Goal: Information Seeking & Learning: Learn about a topic

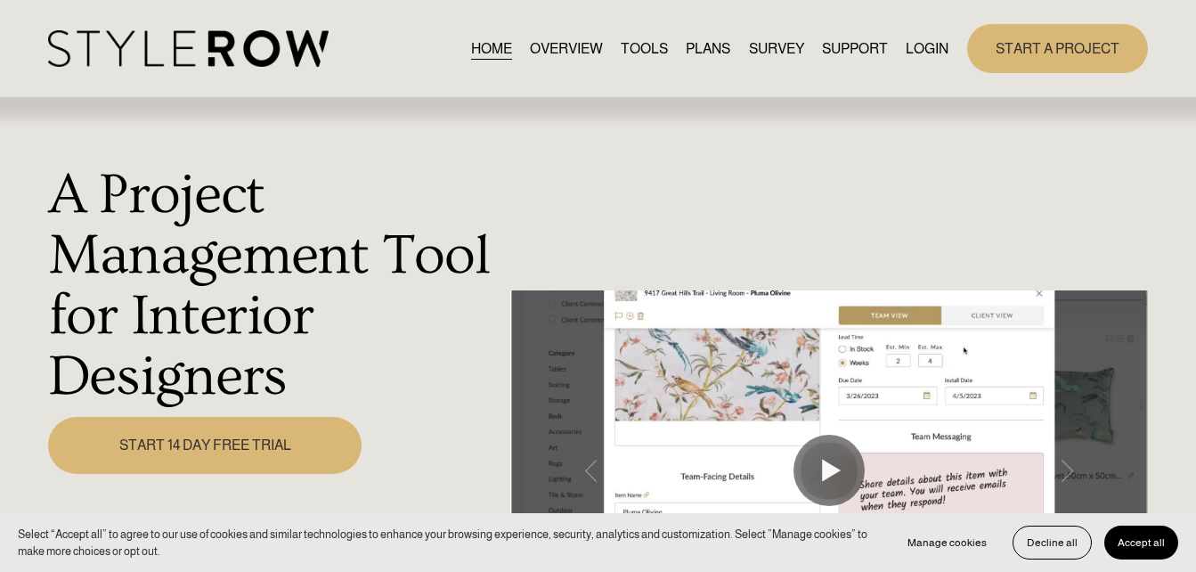
click at [920, 45] on link "LOGIN" at bounding box center [926, 49] width 43 height 24
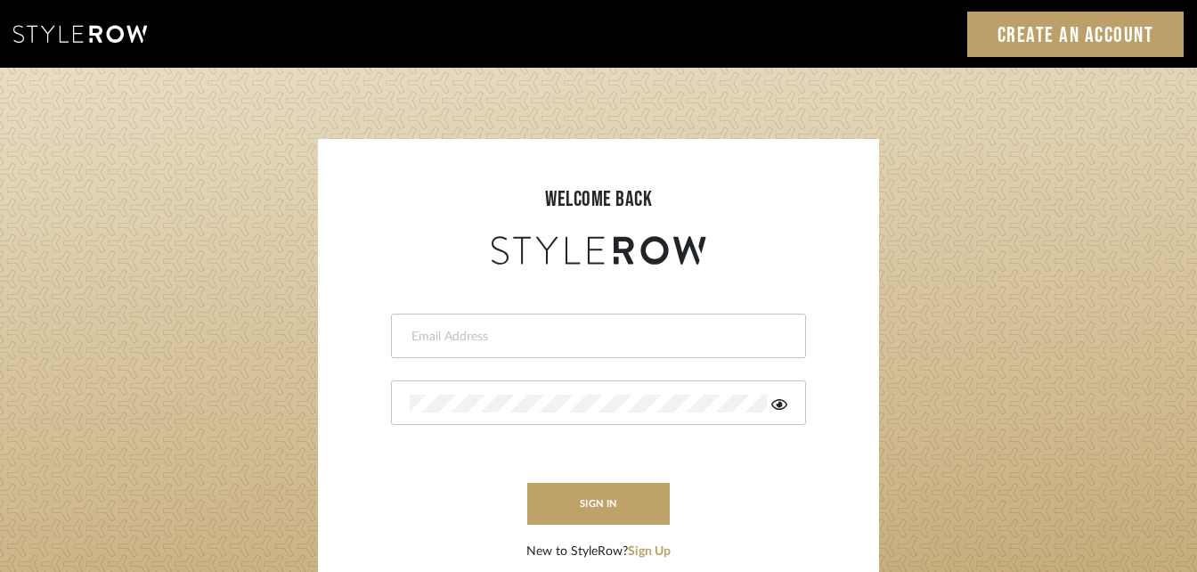
type input "[PERSON_NAME][EMAIL_ADDRESS][DOMAIN_NAME]"
click at [623, 474] on form "[PERSON_NAME][EMAIL_ADDRESS][DOMAIN_NAME] This field is required This field is …" at bounding box center [598, 415] width 525 height 292
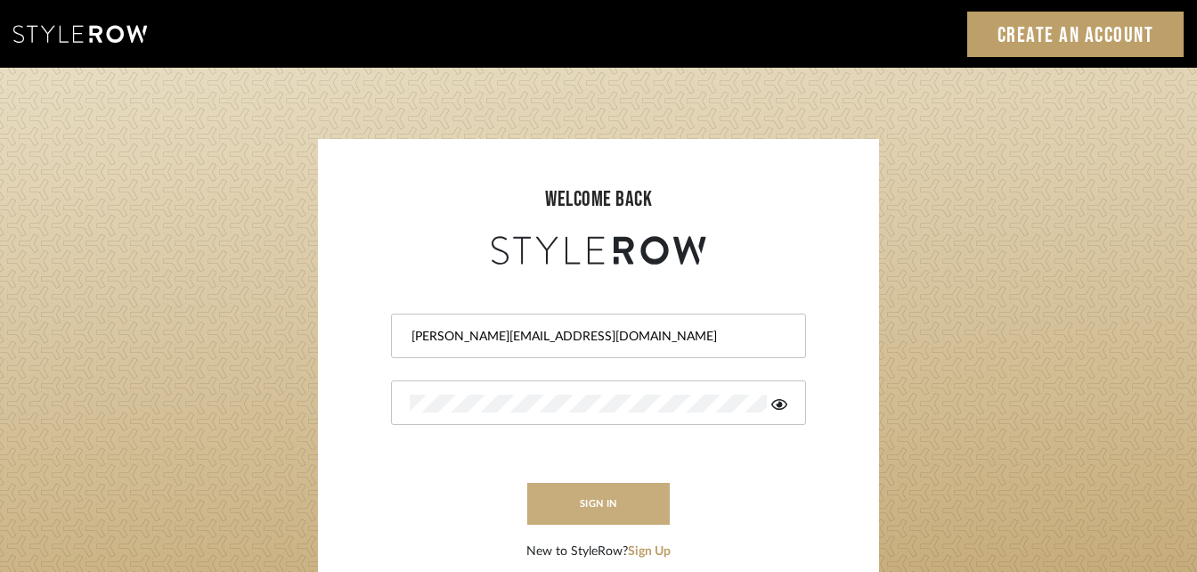
click at [607, 503] on button "sign in" at bounding box center [598, 504] width 142 height 42
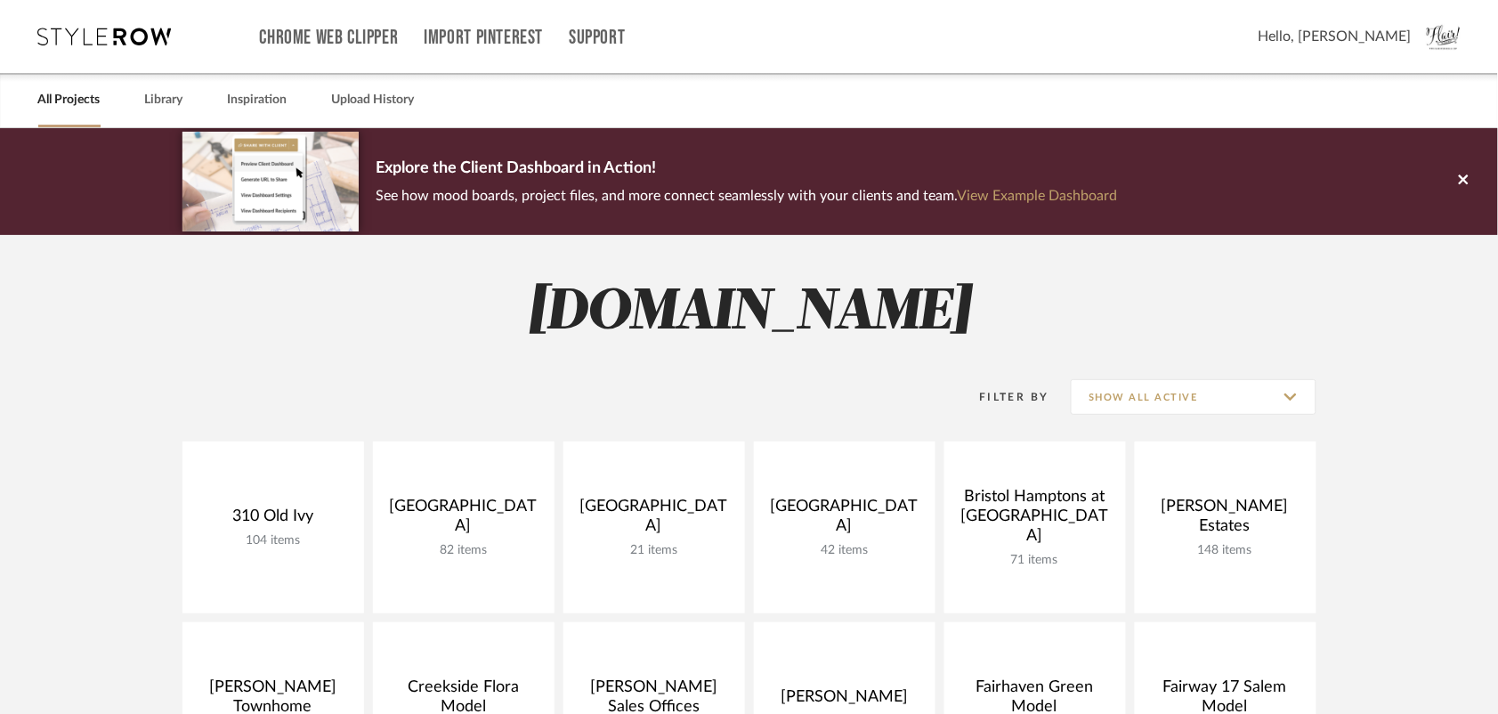
scroll to position [100, 0]
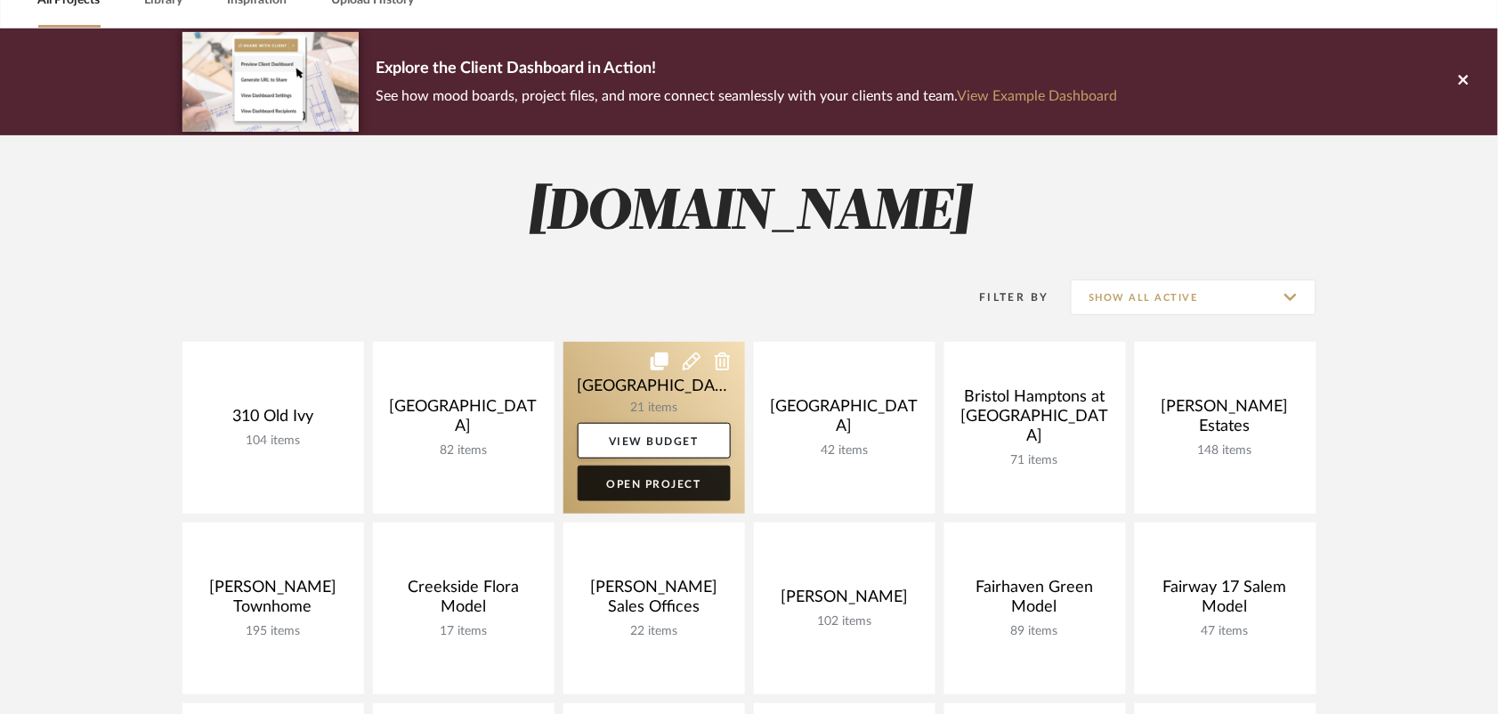
click at [659, 478] on link "Open Project" at bounding box center [654, 484] width 153 height 36
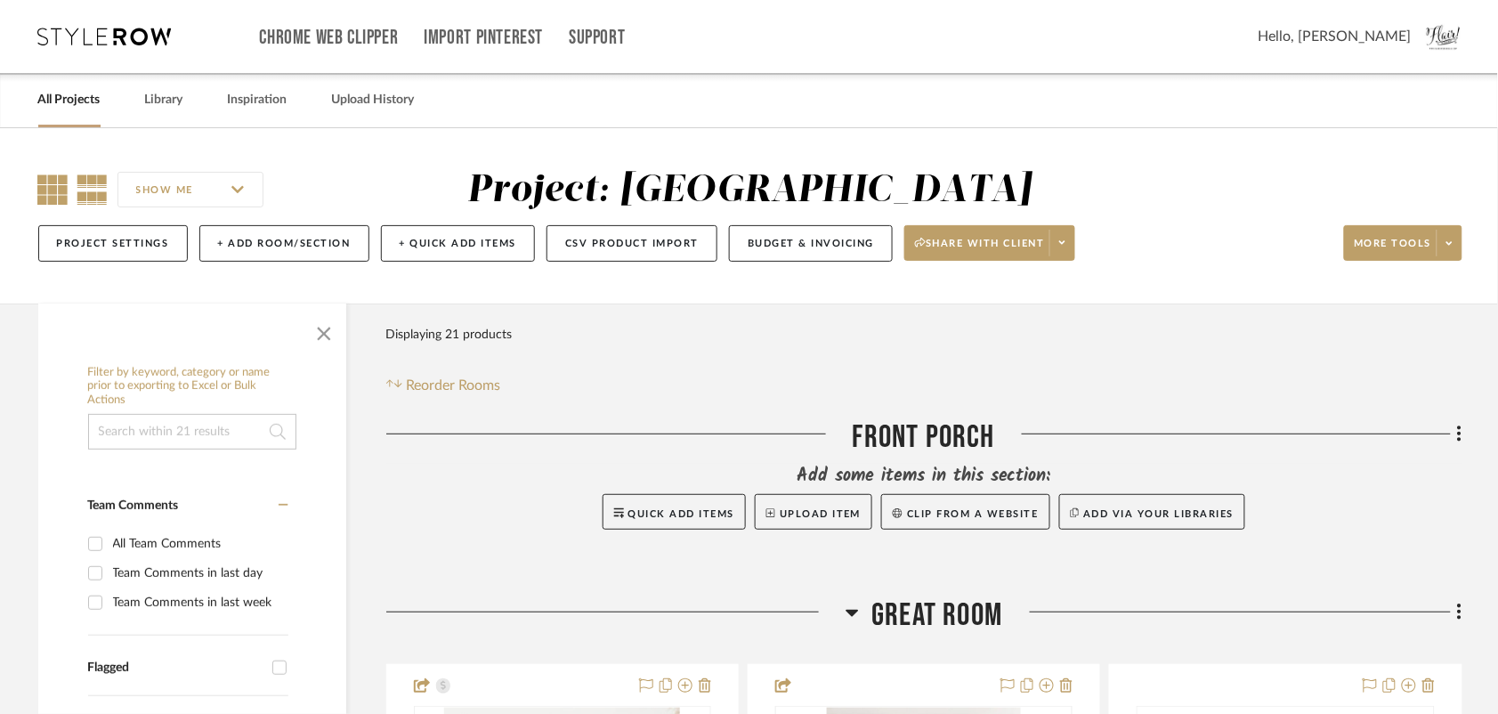
click at [45, 199] on icon at bounding box center [53, 189] width 30 height 30
click at [318, 331] on span "button" at bounding box center [324, 330] width 43 height 43
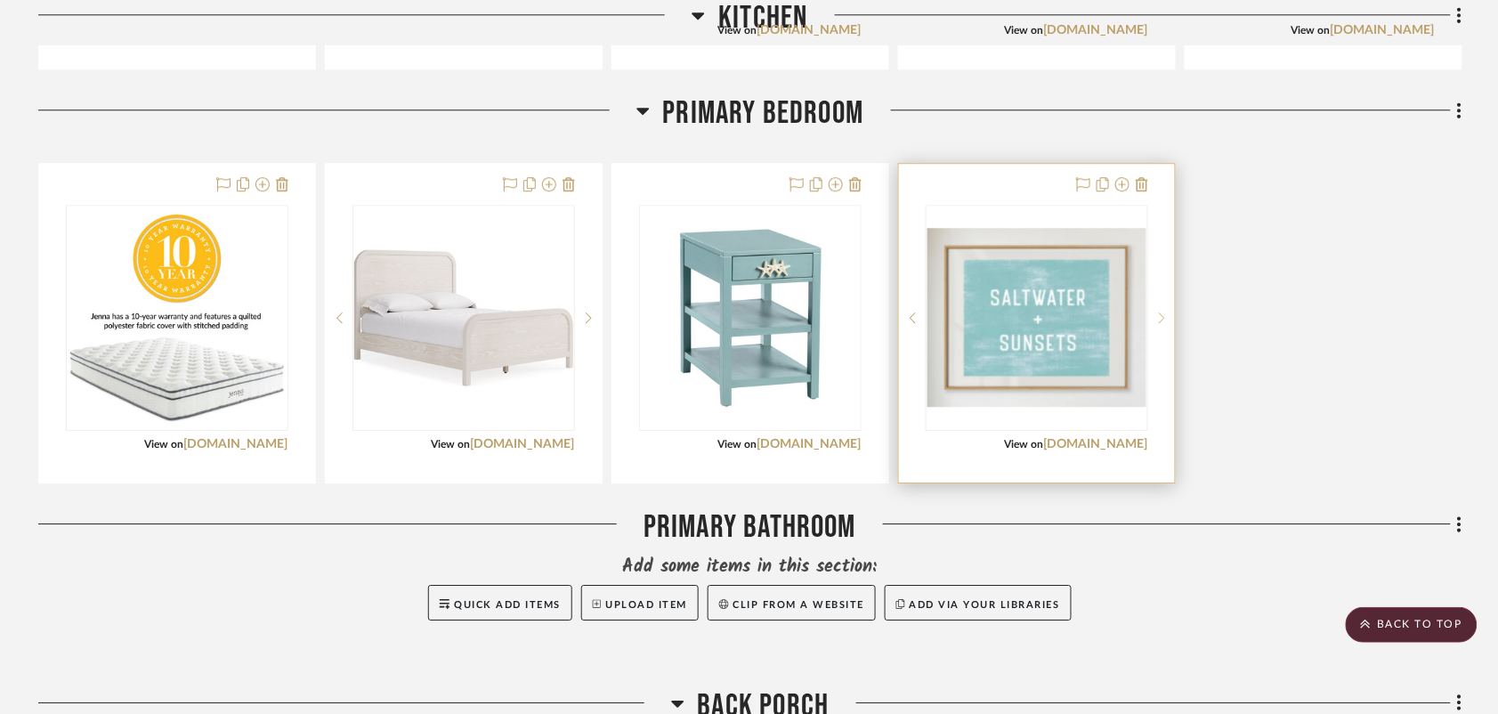
scroll to position [1399, 0]
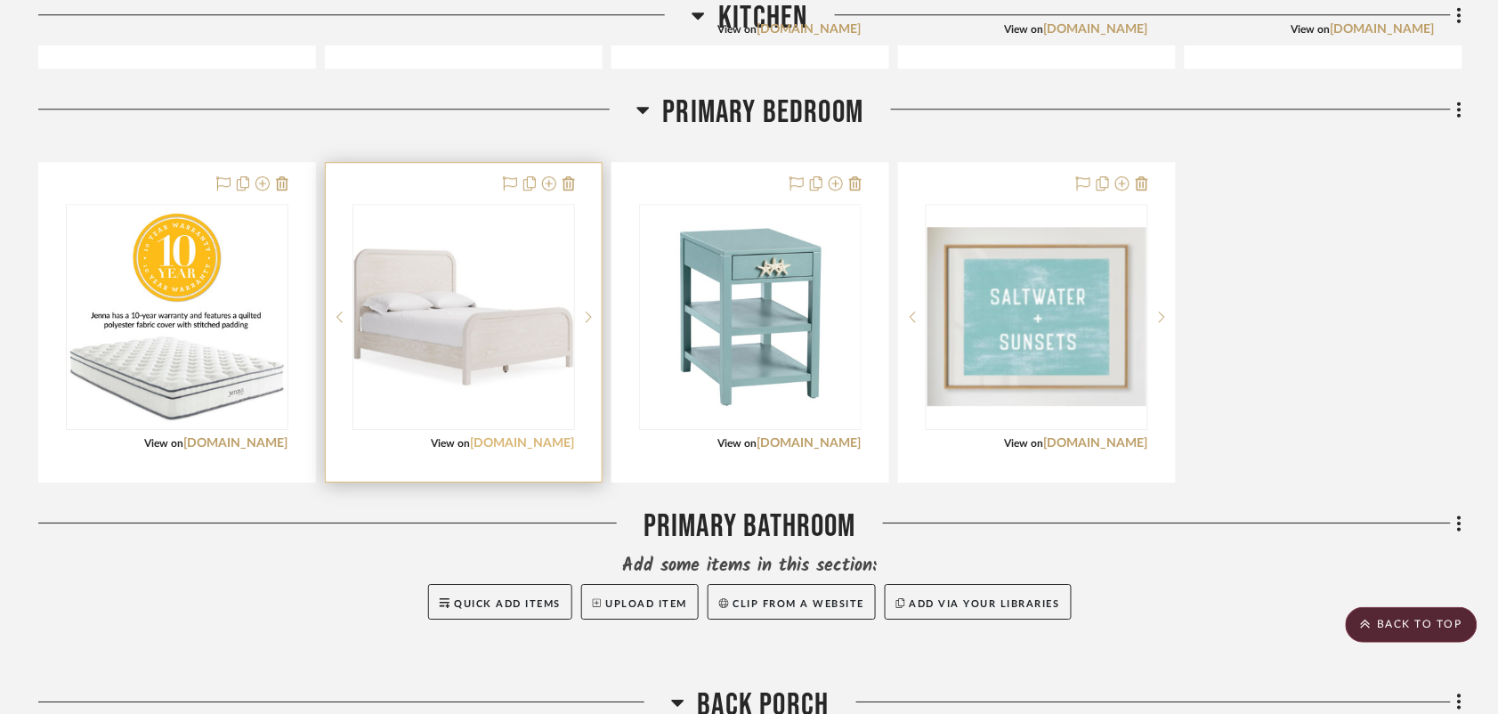
click at [510, 443] on link "modusfurniture.com" at bounding box center [523, 443] width 104 height 12
click at [527, 367] on img "0" at bounding box center [463, 316] width 219 height 219
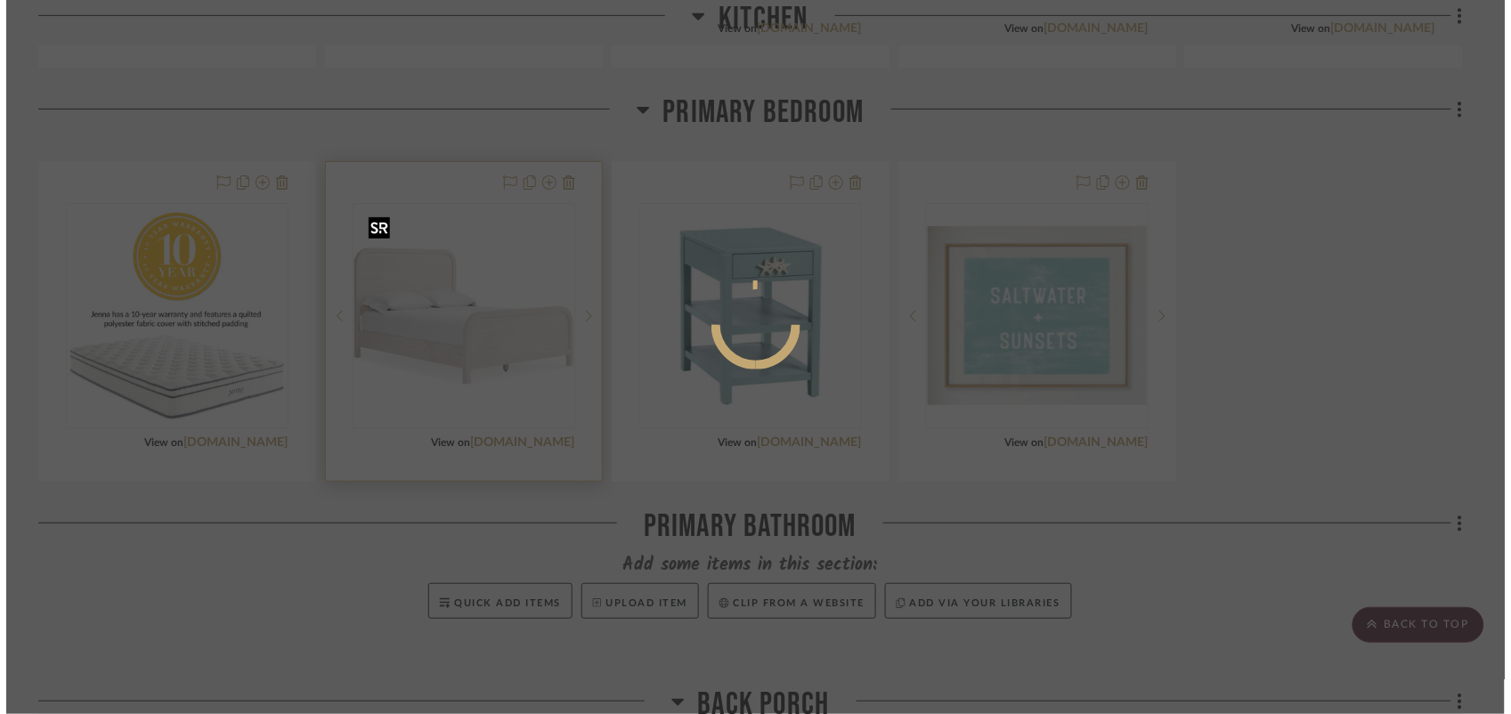
scroll to position [0, 0]
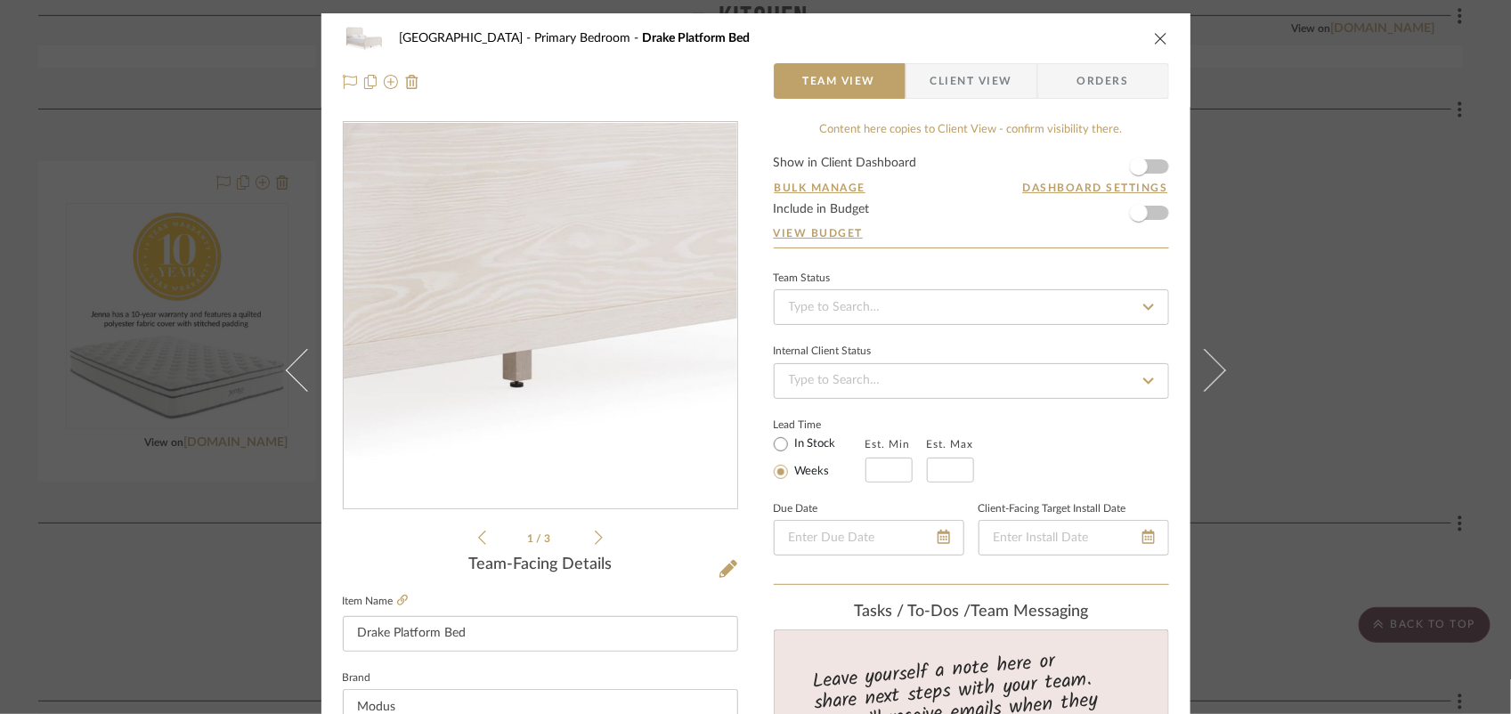
click at [616, 390] on img "0" at bounding box center [540, 316] width 386 height 386
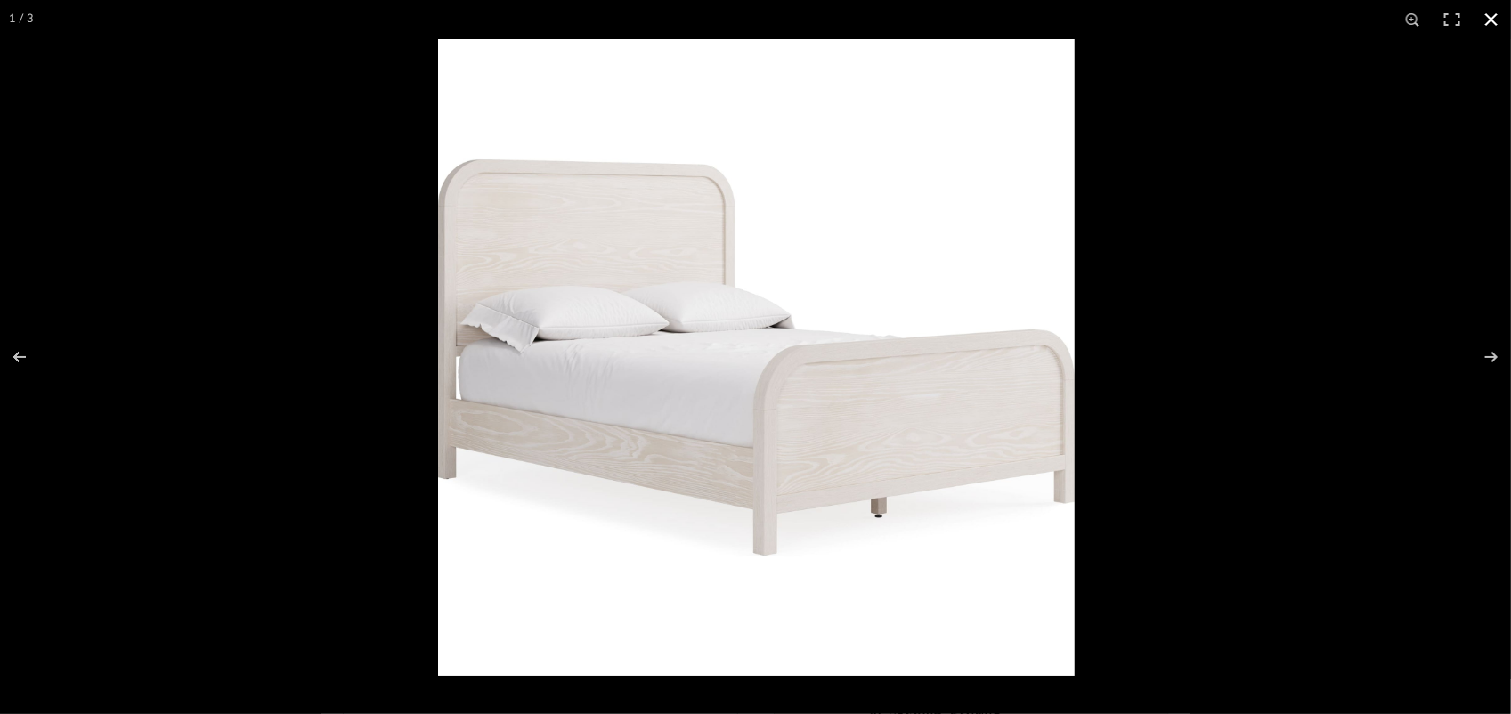
click at [1493, 27] on button at bounding box center [1491, 19] width 39 height 39
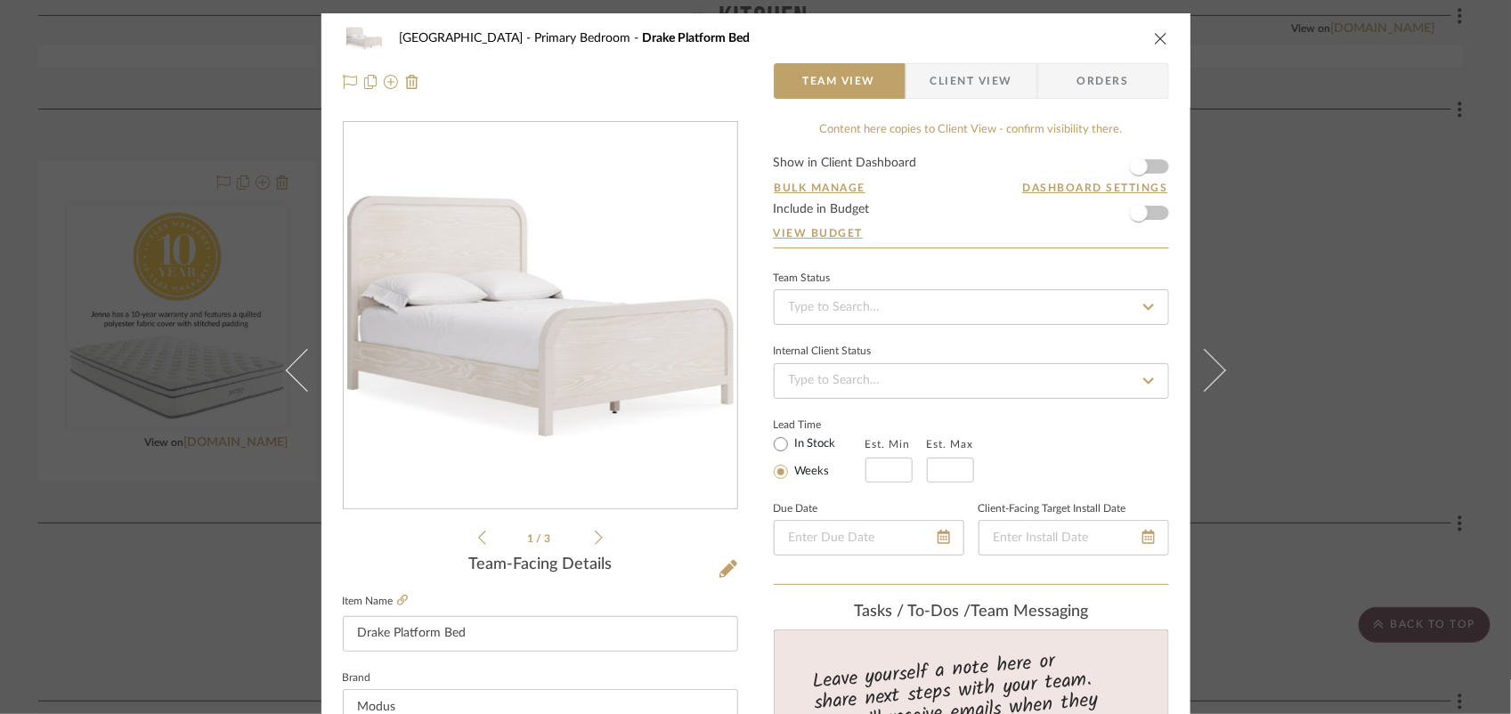
click at [1154, 37] on icon "close" at bounding box center [1161, 38] width 14 height 14
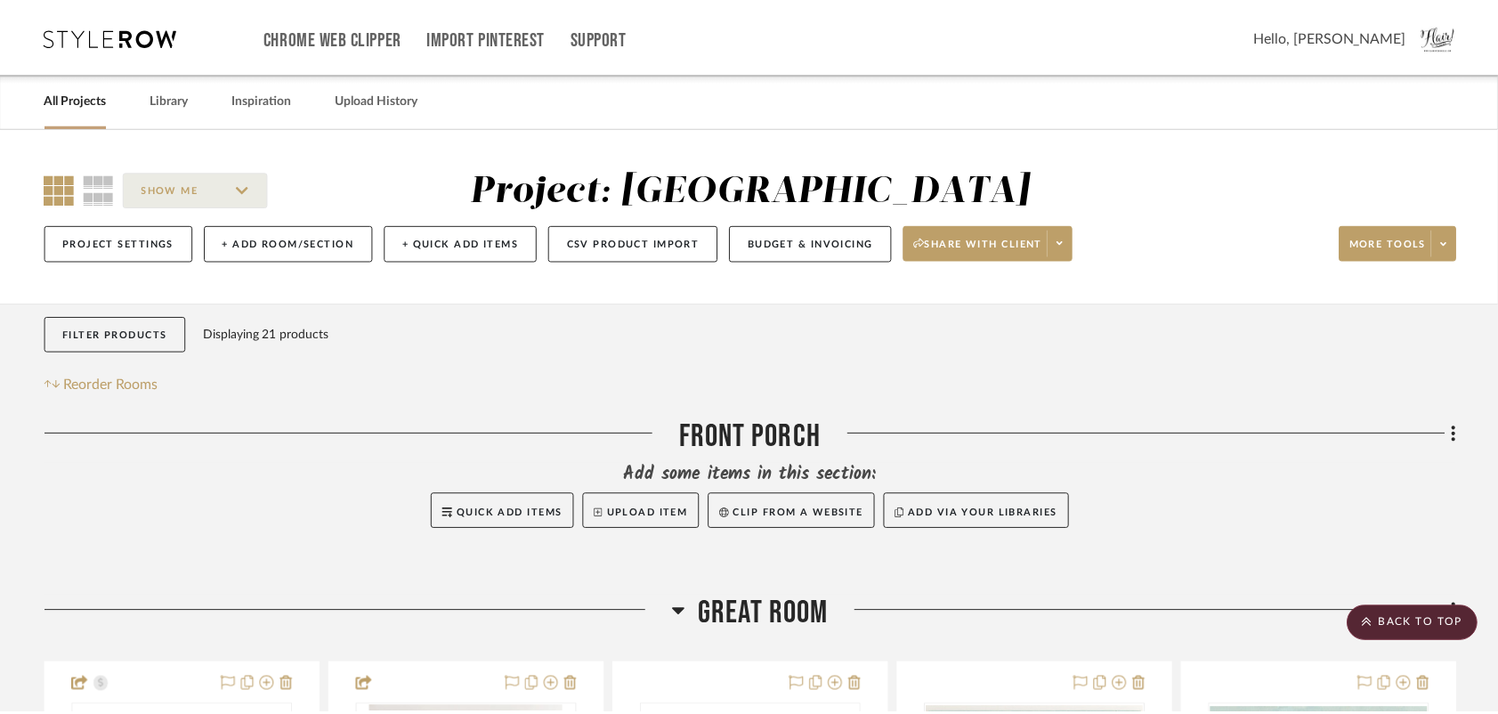
scroll to position [1399, 0]
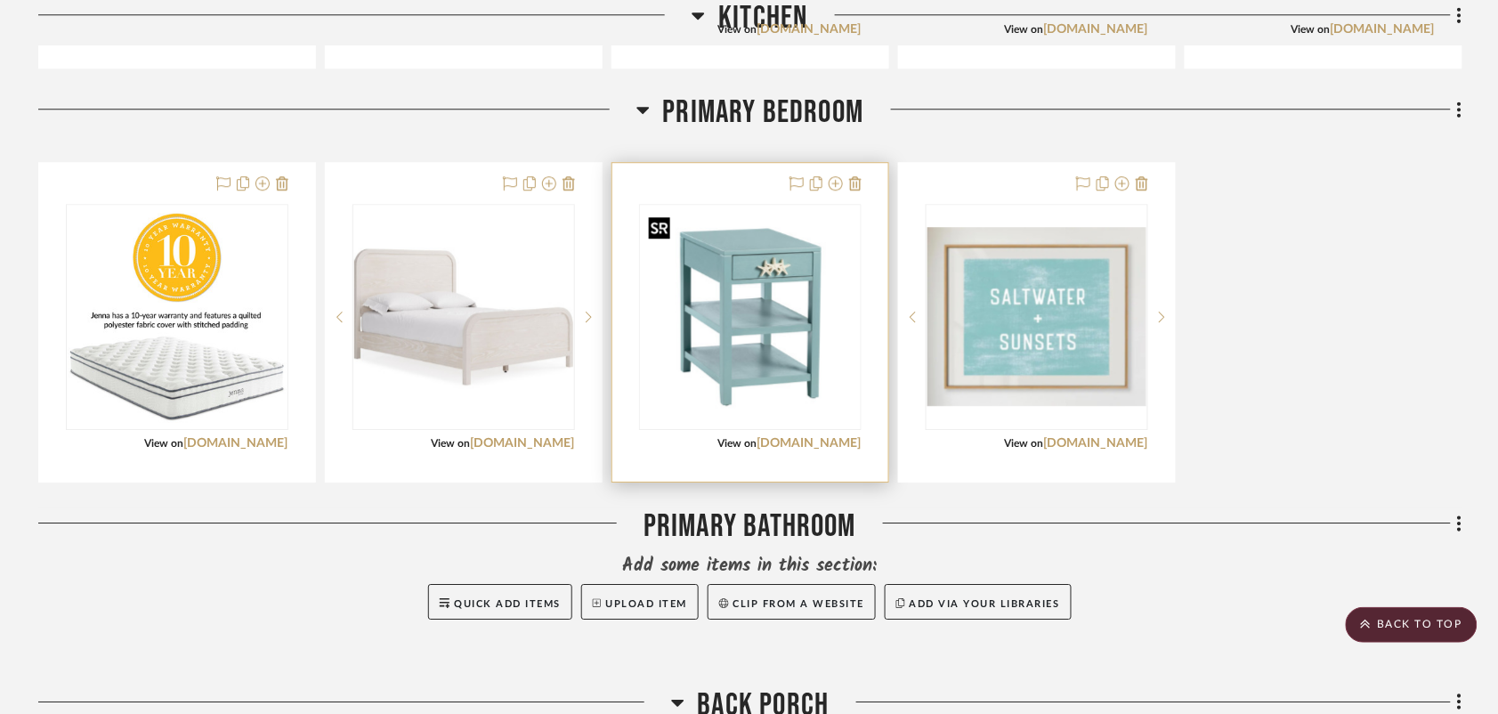
click at [786, 345] on img "0" at bounding box center [750, 316] width 219 height 219
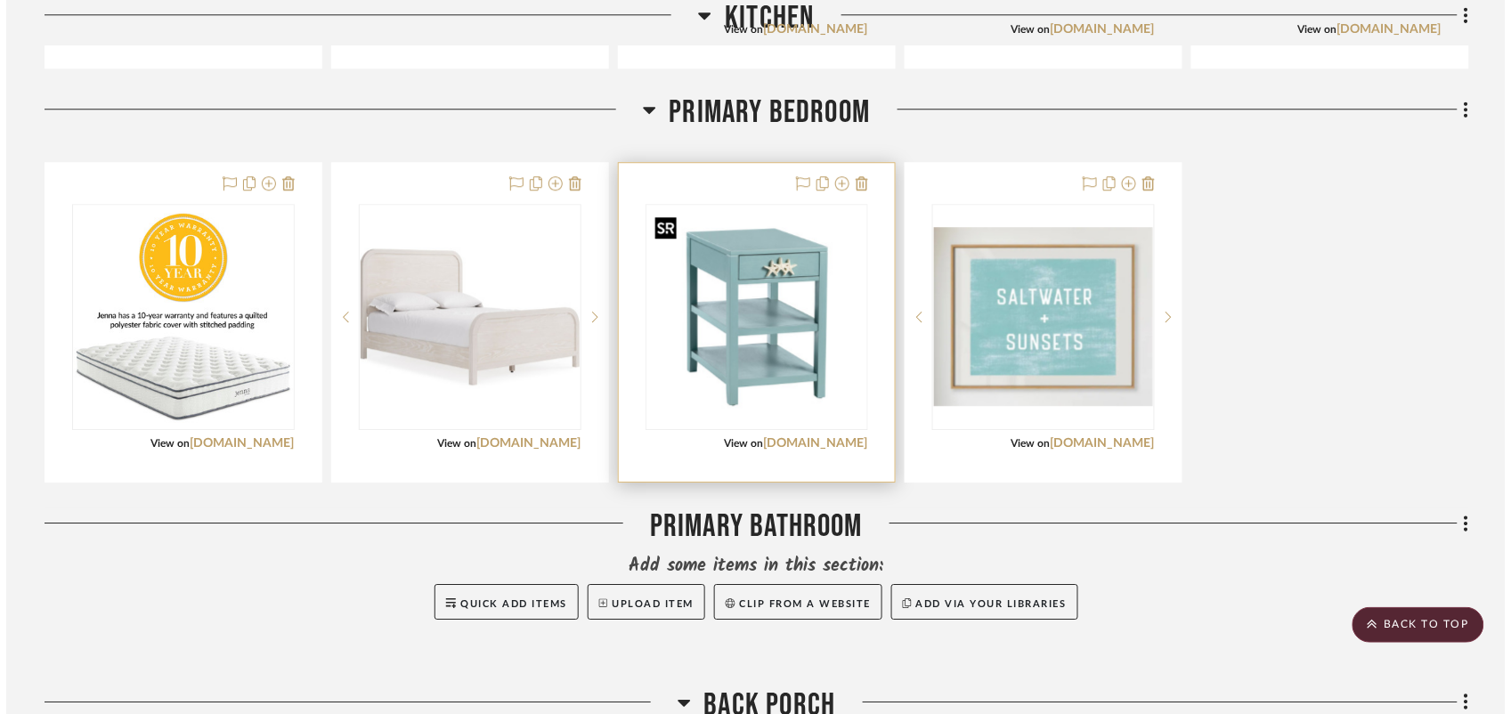
scroll to position [0, 0]
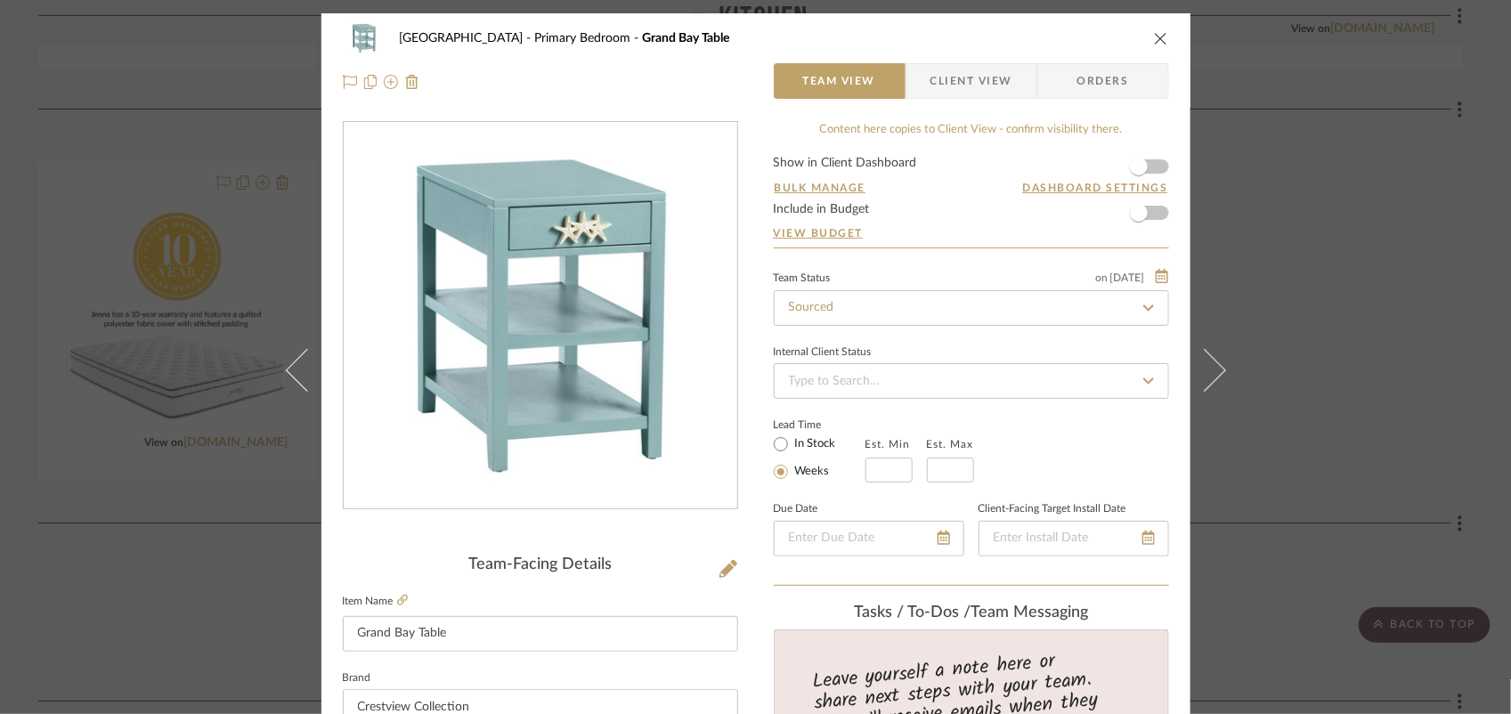
click at [1154, 38] on icon "close" at bounding box center [1161, 38] width 14 height 14
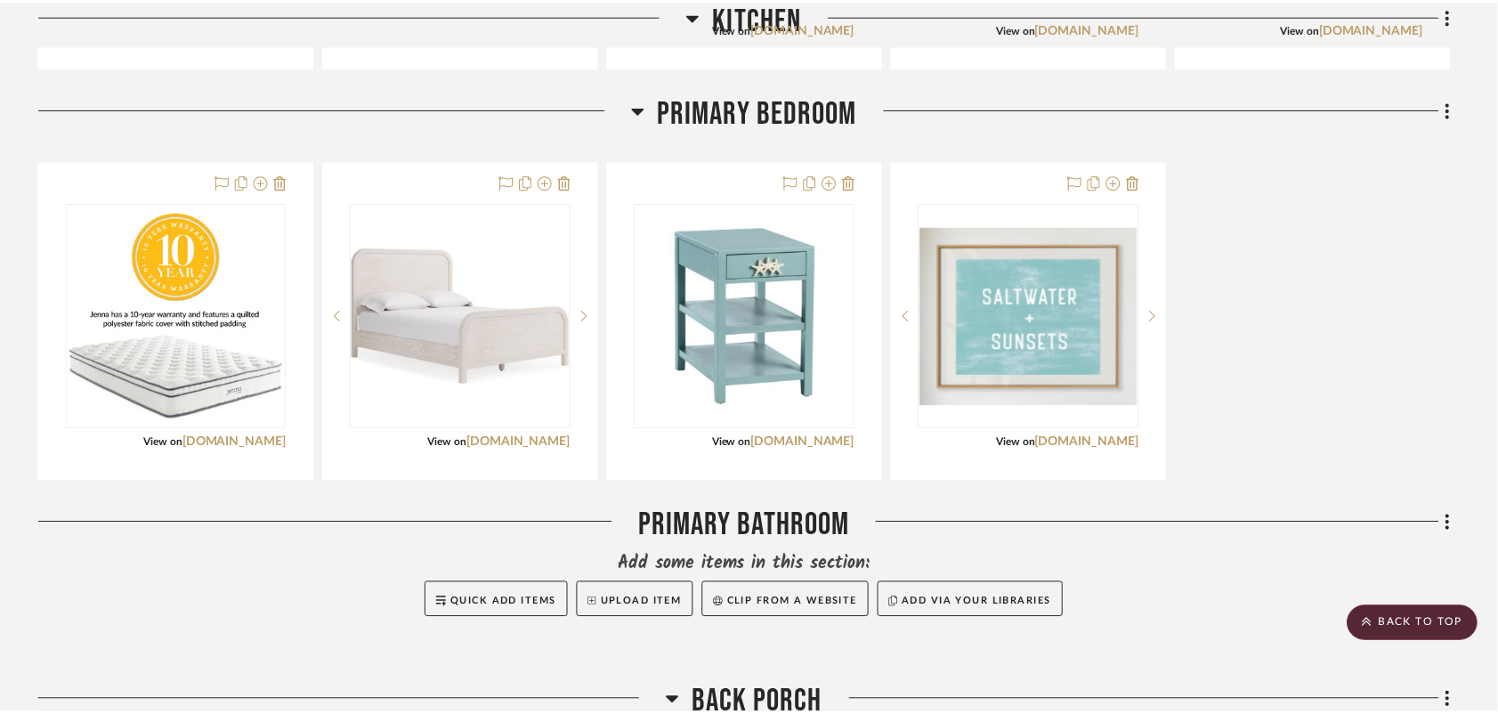
scroll to position [1399, 0]
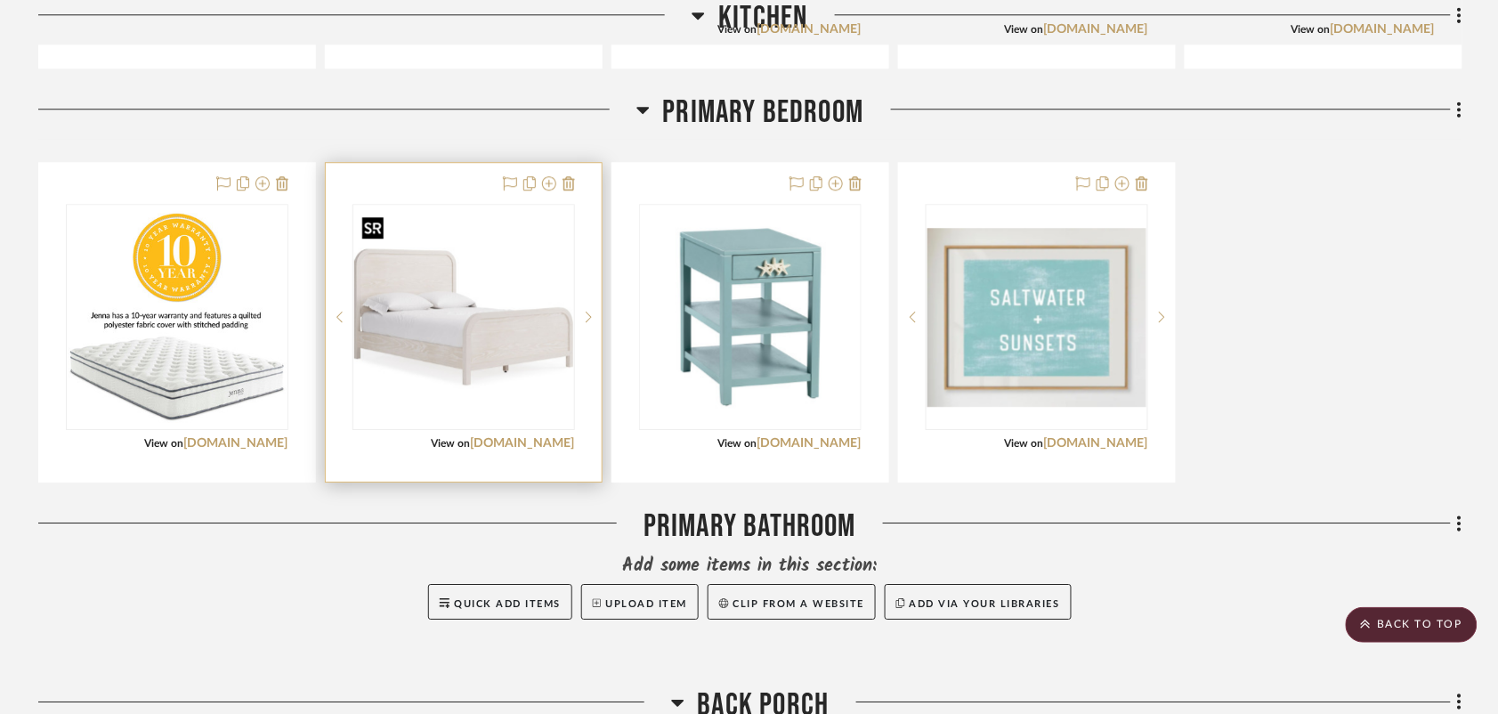
click at [516, 321] on img "0" at bounding box center [463, 316] width 219 height 219
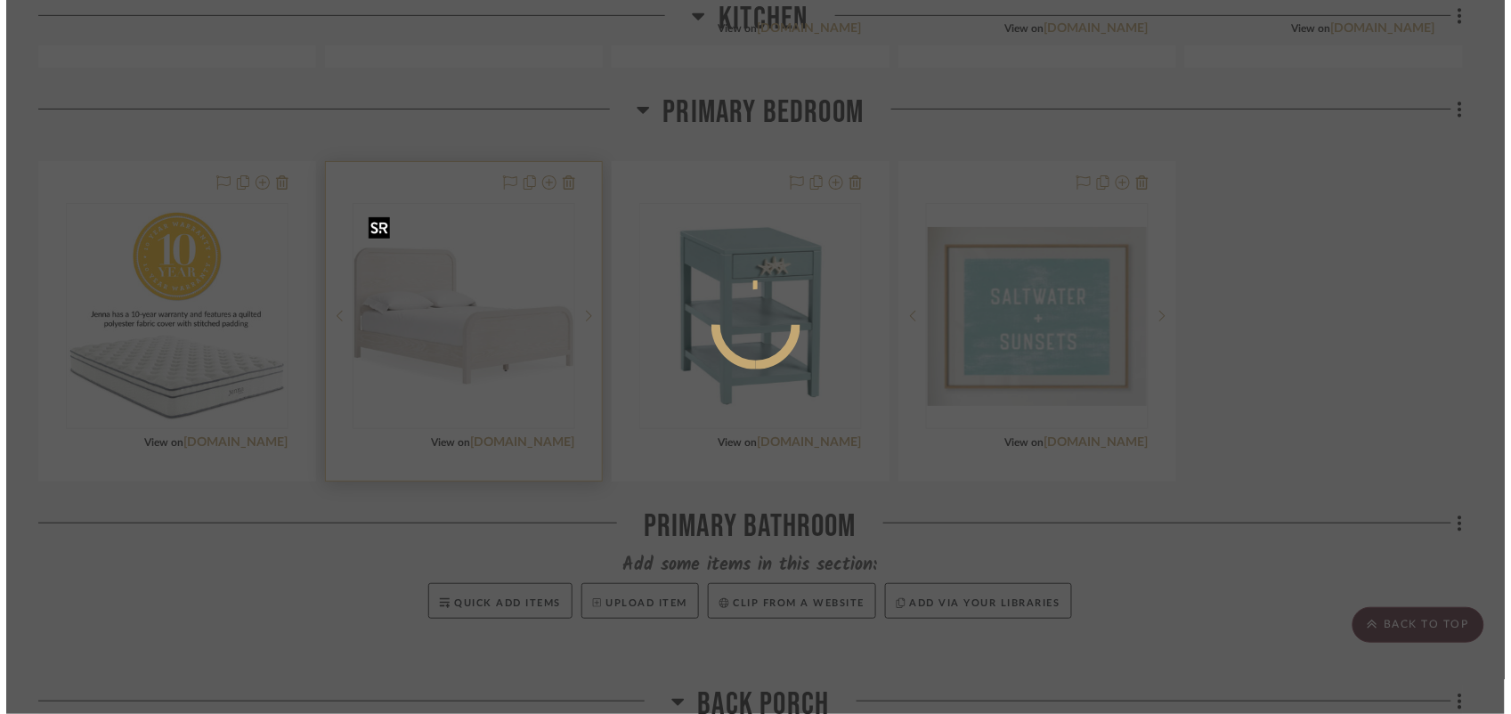
scroll to position [0, 0]
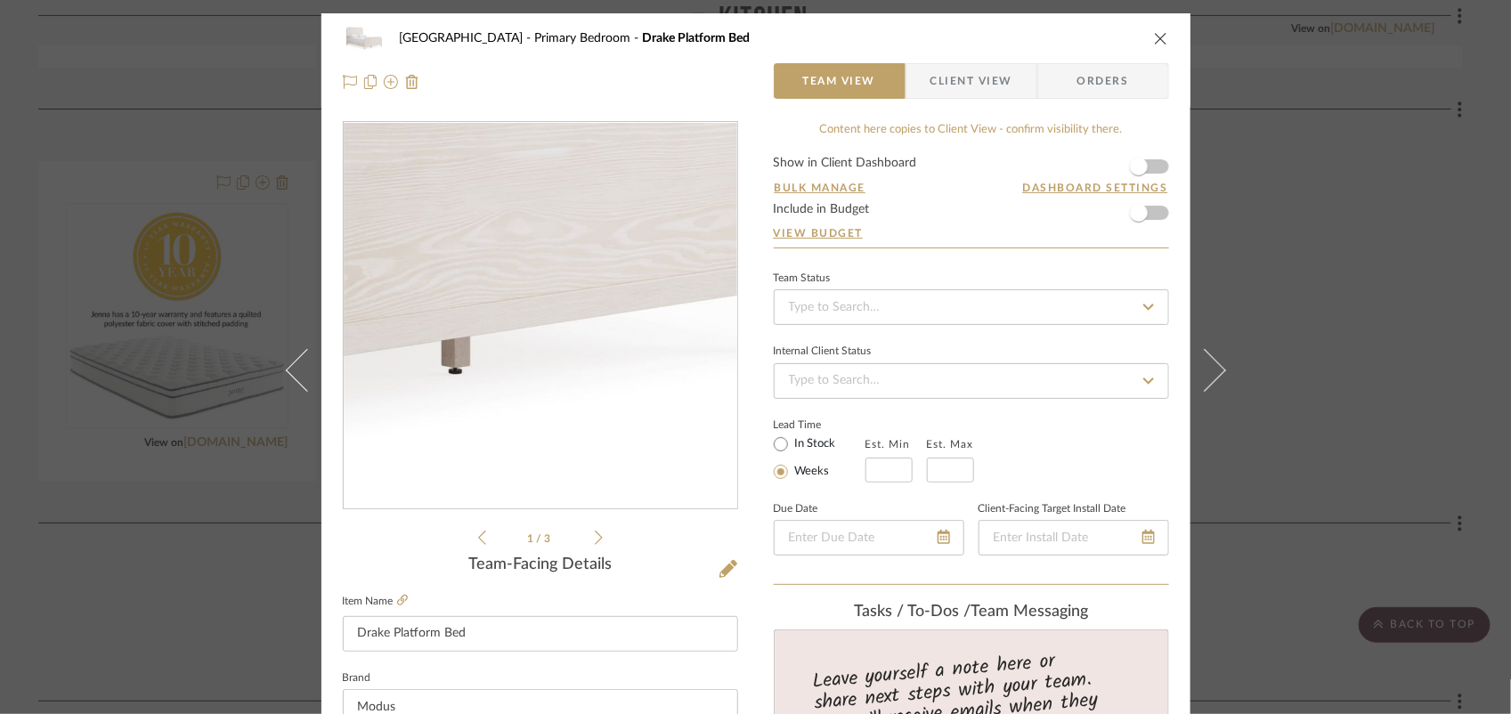
click at [637, 394] on img "0" at bounding box center [540, 316] width 386 height 386
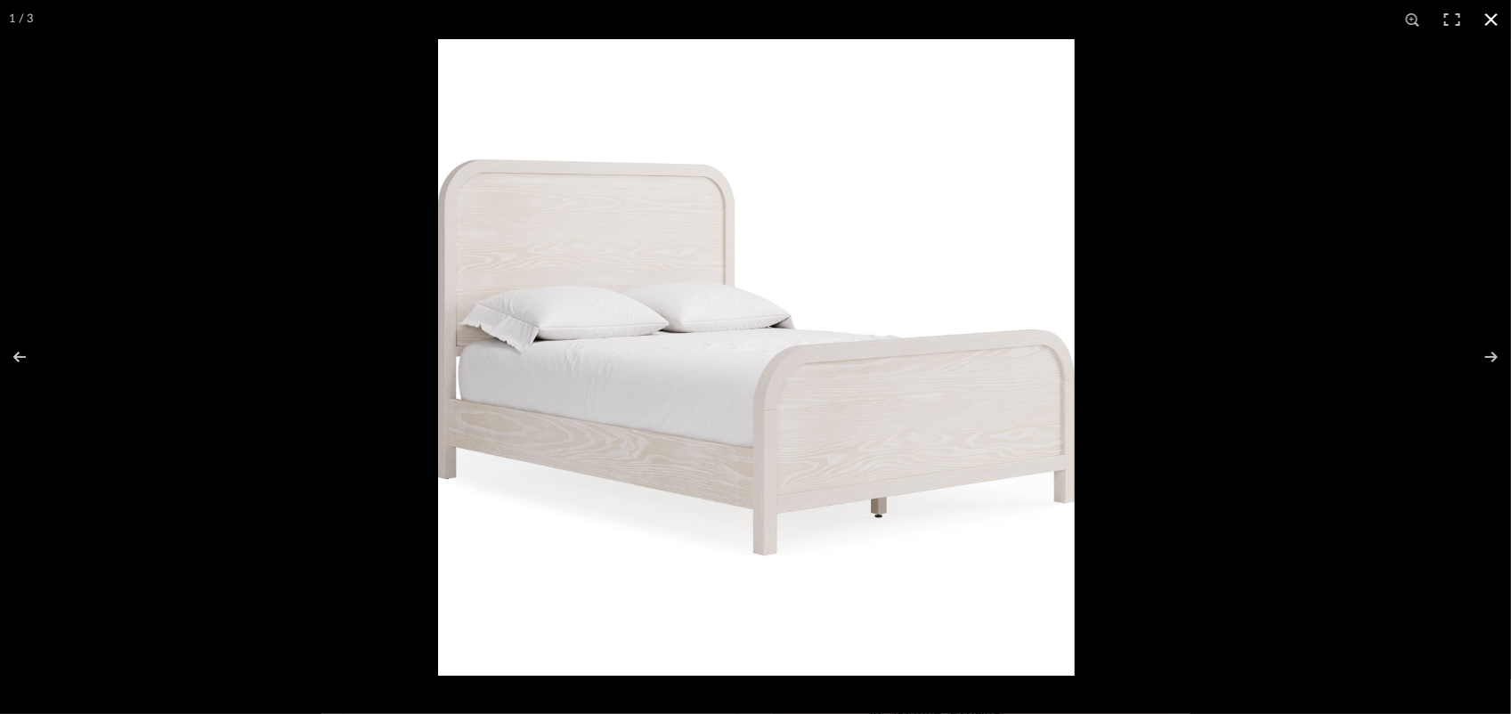
click at [1488, 19] on button at bounding box center [1491, 19] width 39 height 39
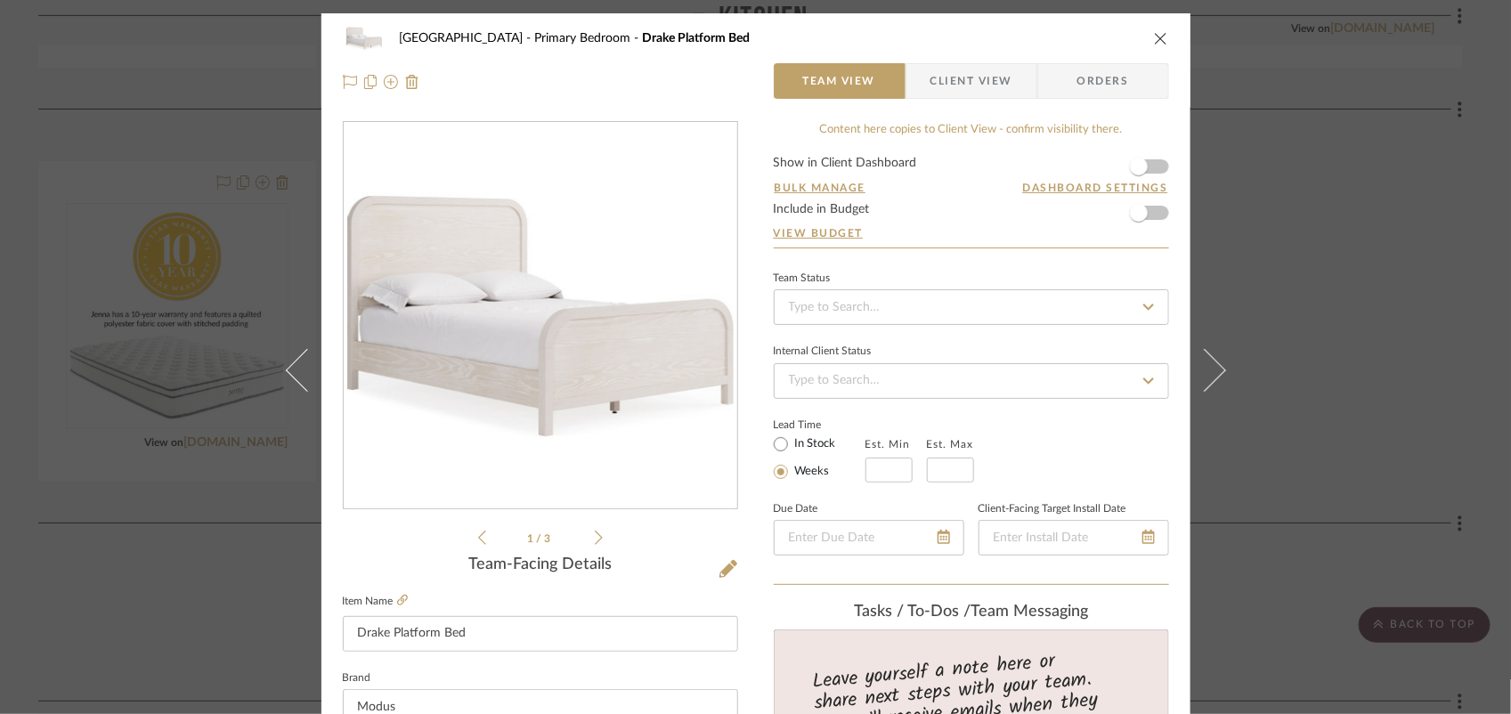
click at [1154, 37] on icon "close" at bounding box center [1161, 38] width 14 height 14
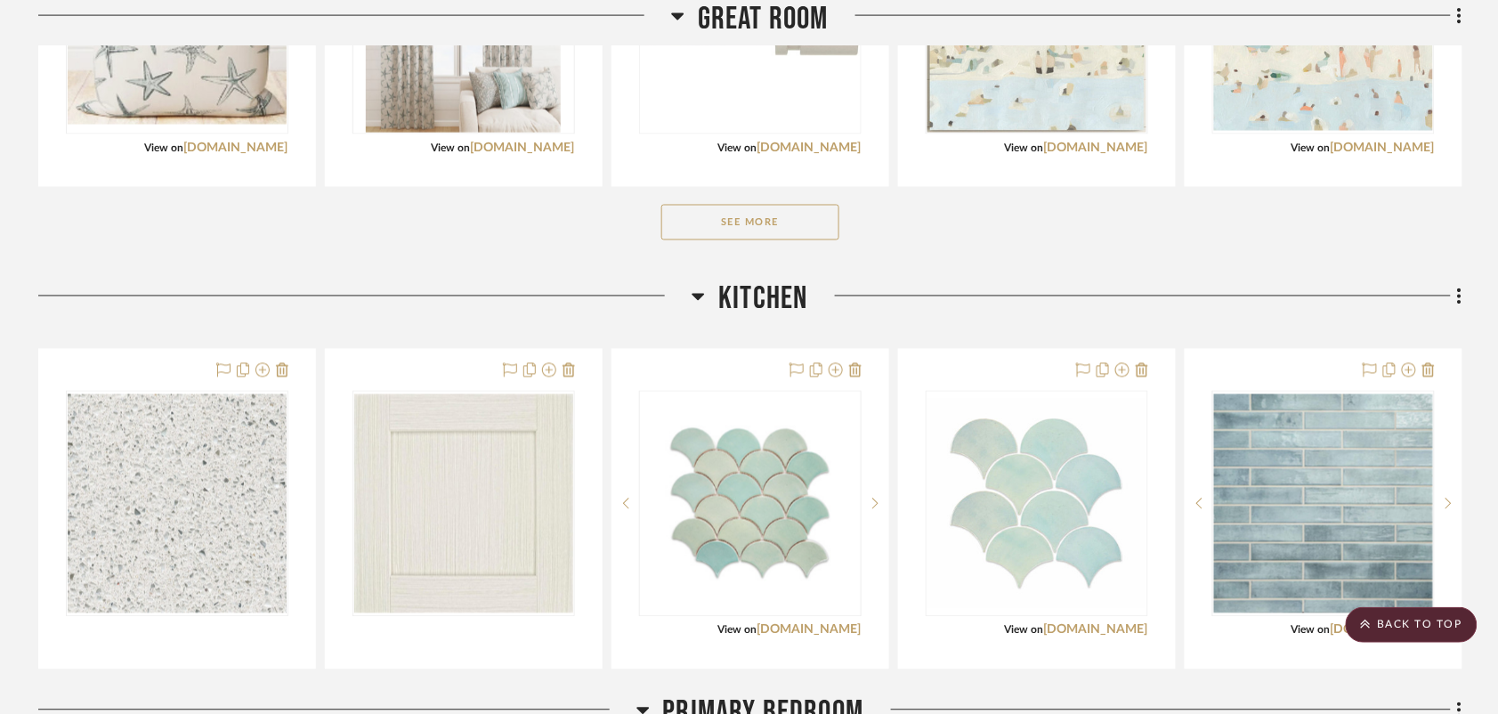
scroll to position [797, 0]
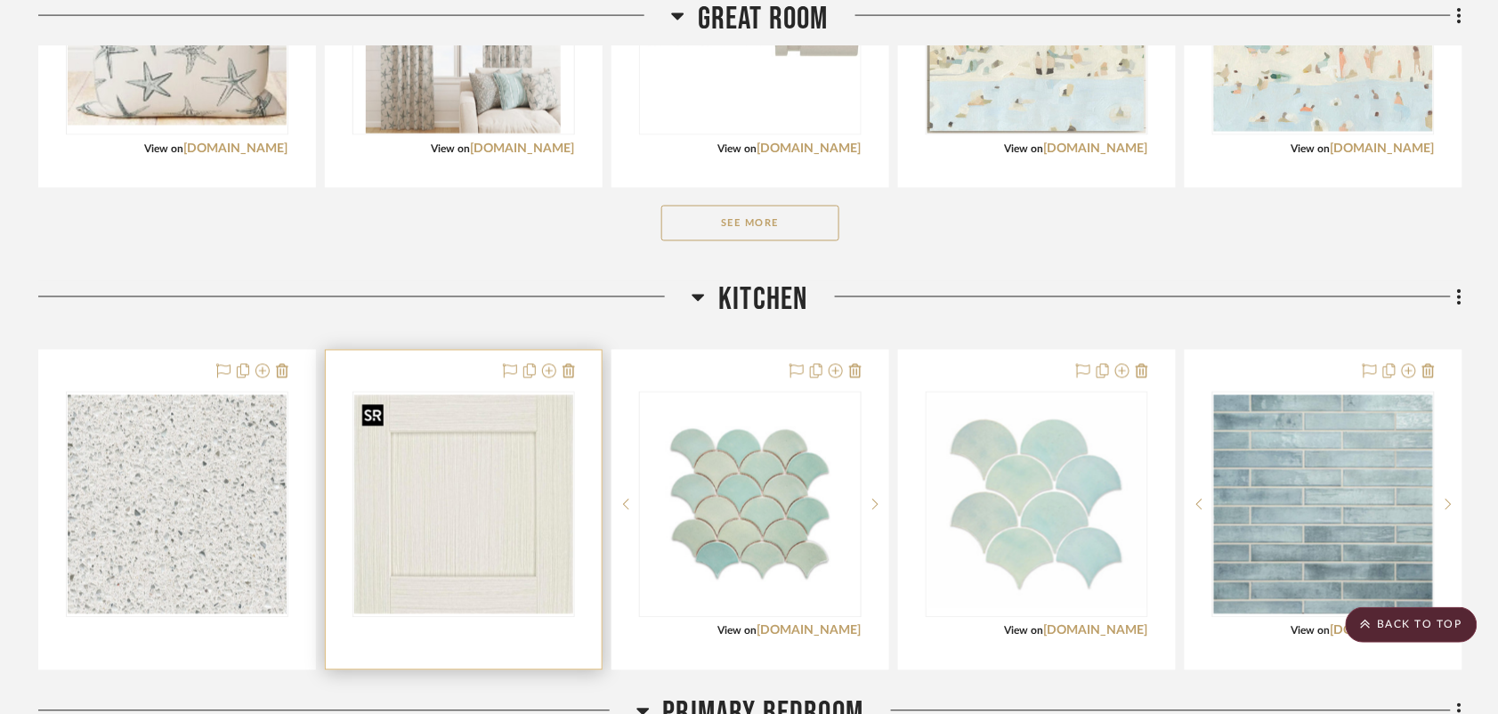
click at [397, 566] on img "0" at bounding box center [463, 504] width 219 height 219
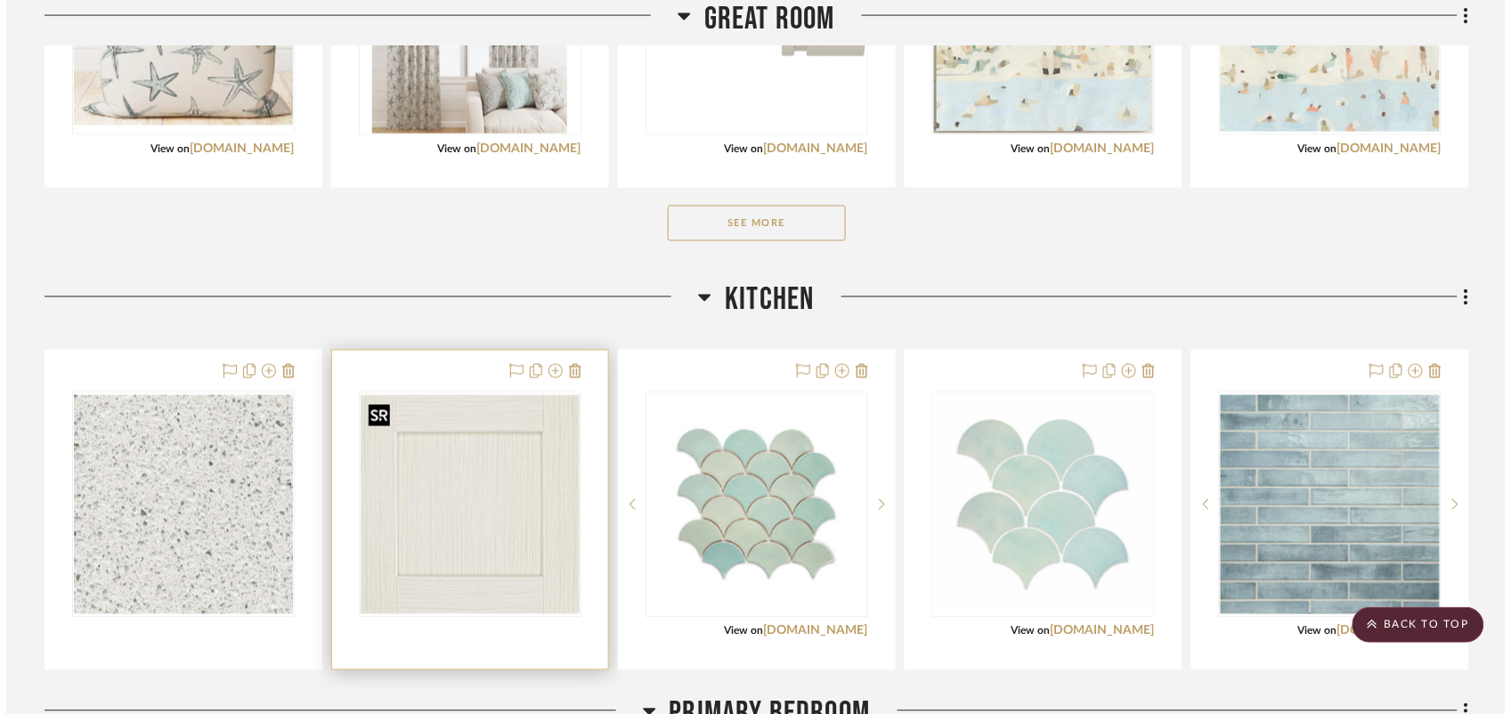
scroll to position [0, 0]
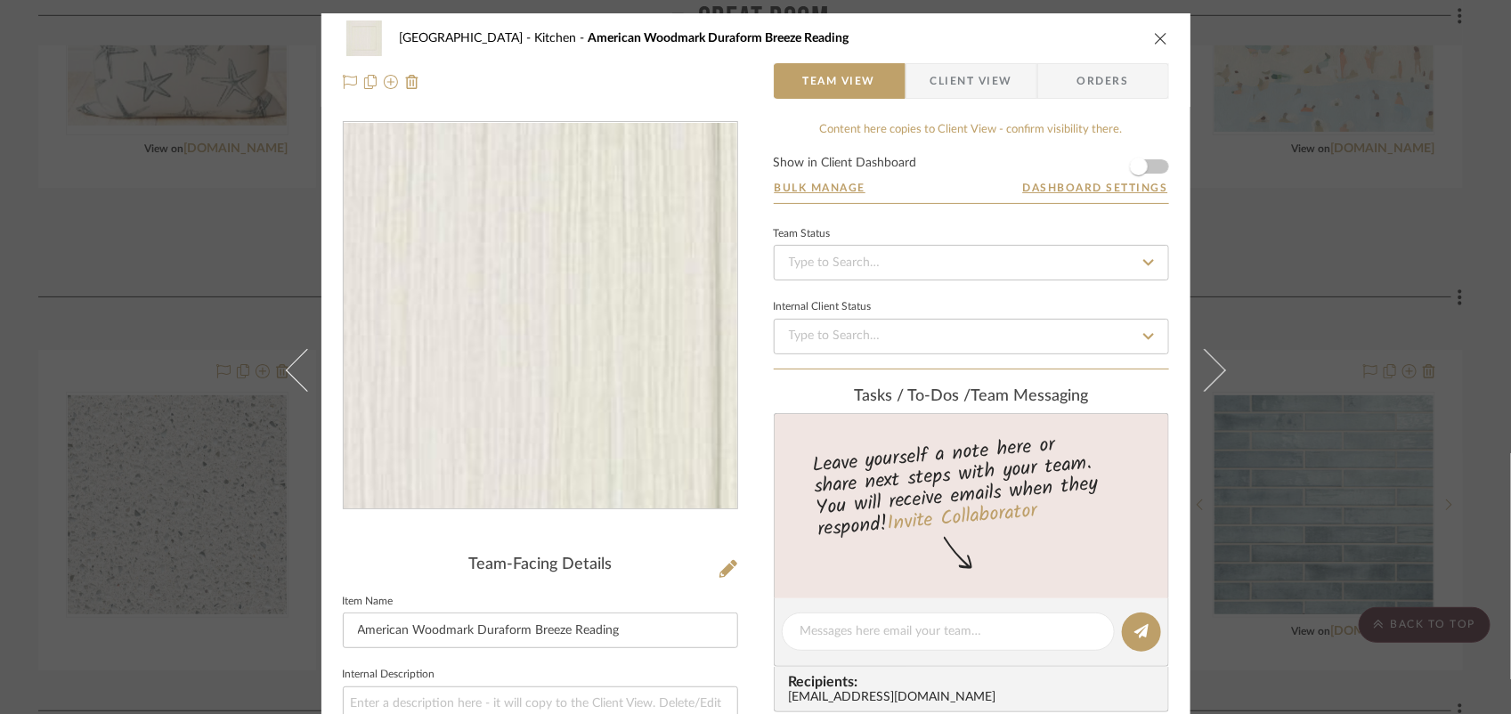
click at [602, 292] on img "0" at bounding box center [540, 316] width 386 height 386
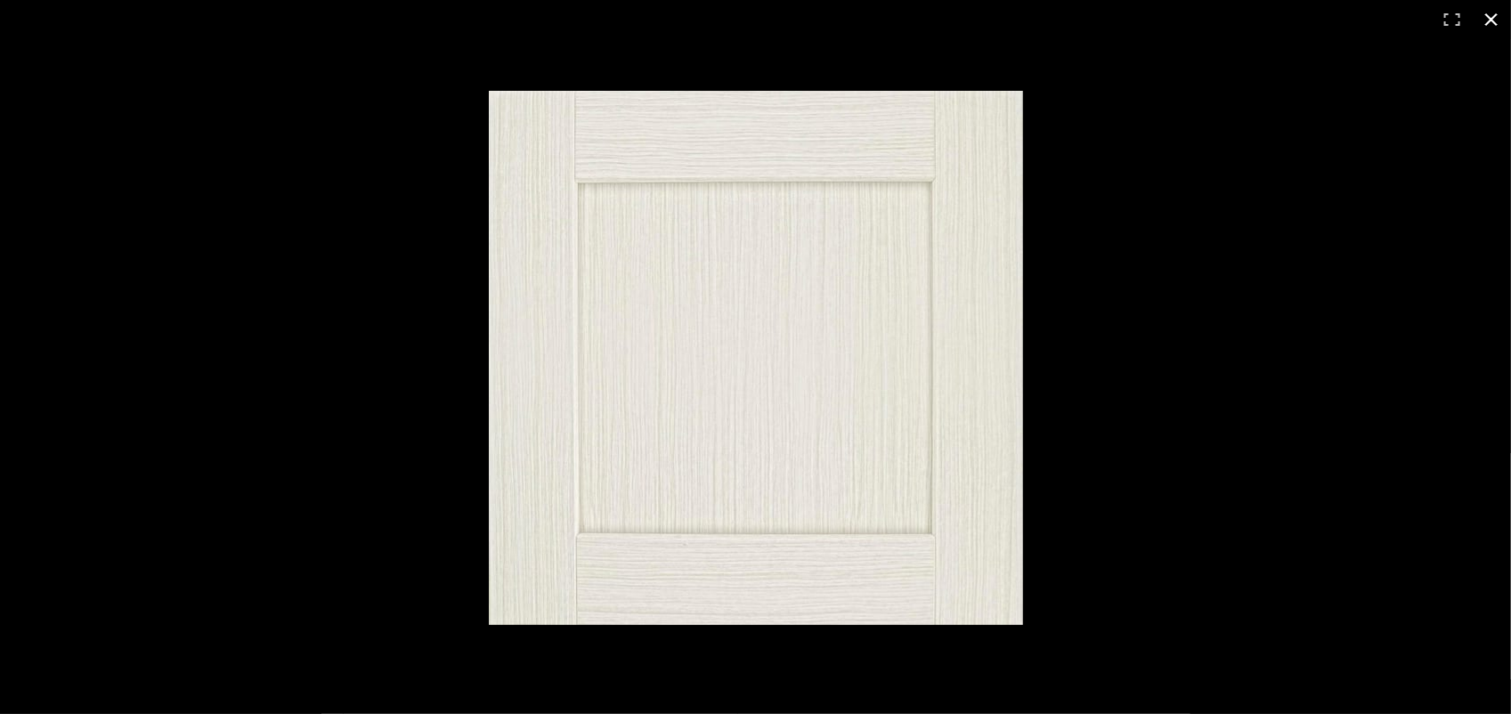
click at [1501, 19] on button at bounding box center [1491, 19] width 39 height 39
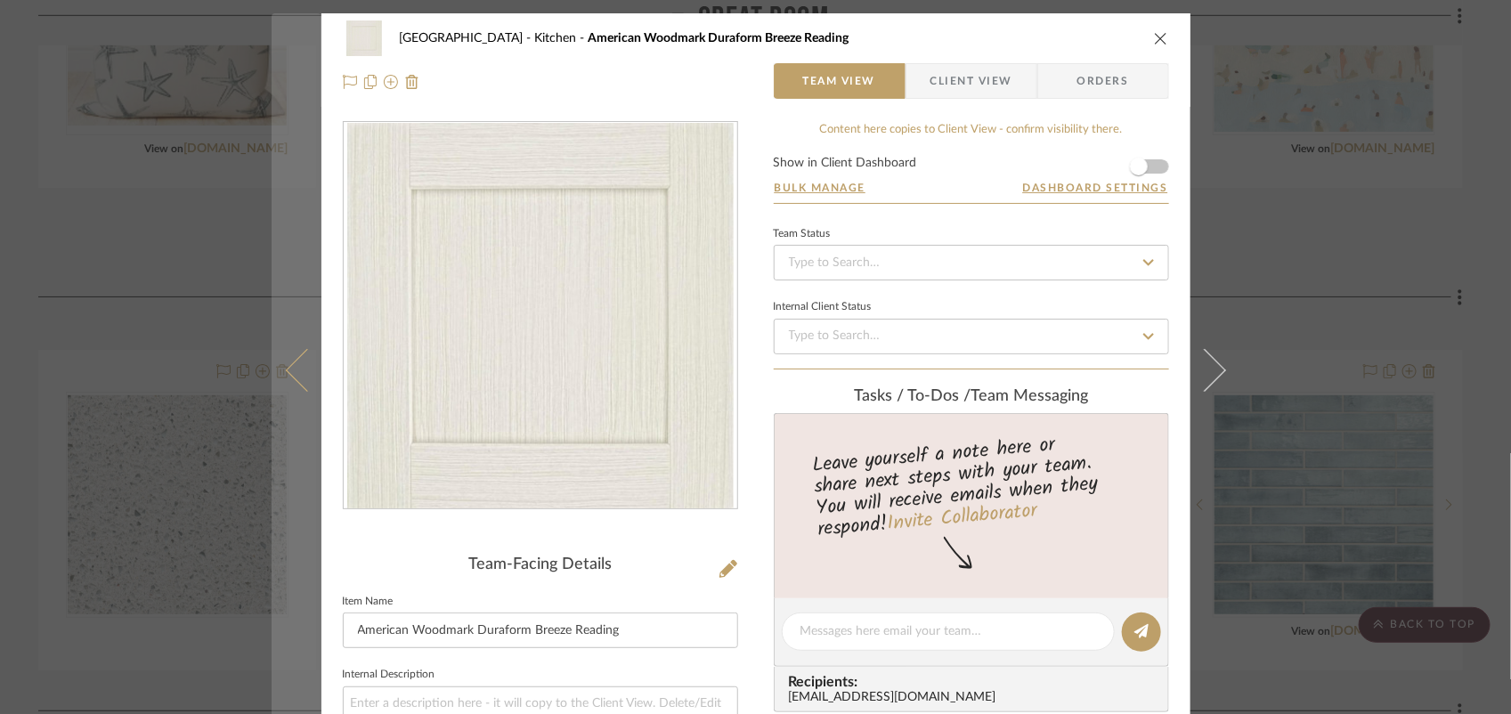
click at [285, 368] on icon at bounding box center [306, 370] width 43 height 43
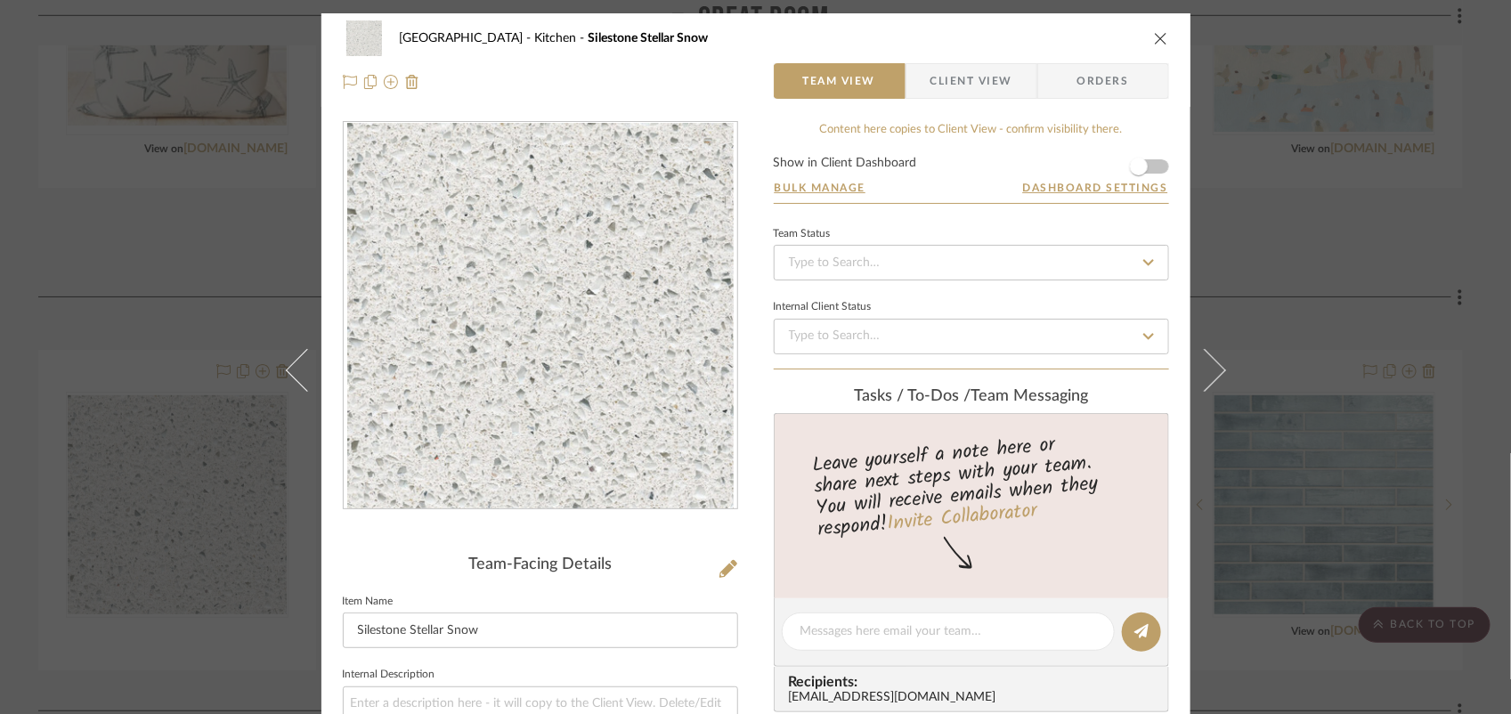
click at [605, 325] on img "0" at bounding box center [540, 316] width 386 height 386
click at [1164, 37] on div "Beach House Kitchen Silestone Stellar Snow Team View Client View Orders" at bounding box center [755, 59] width 869 height 93
click at [1157, 41] on icon "close" at bounding box center [1161, 38] width 14 height 14
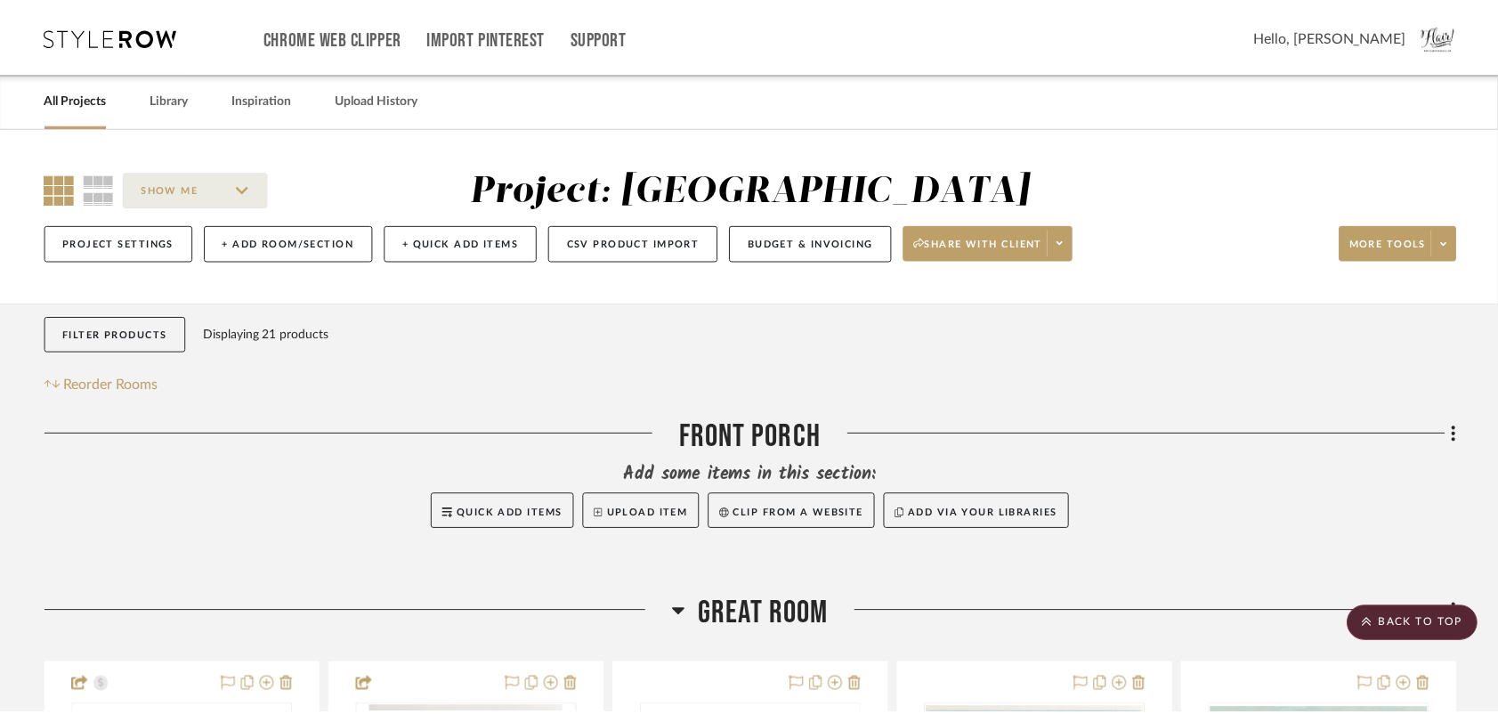
scroll to position [797, 0]
